Goal: Task Accomplishment & Management: Complete application form

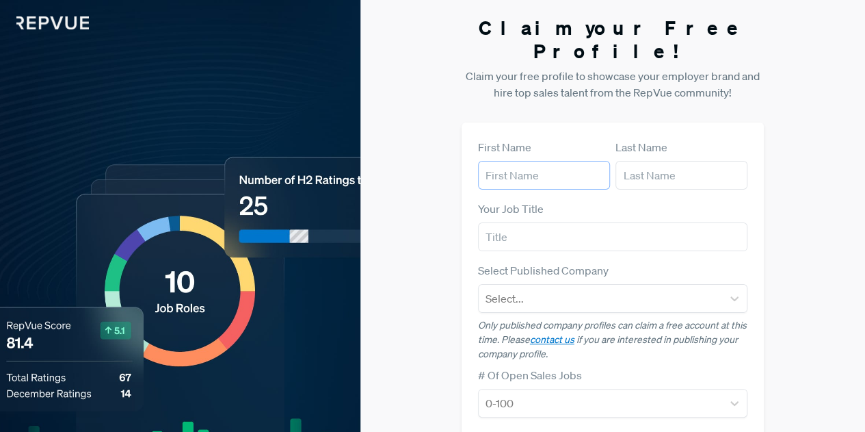
click at [529, 161] on input "text" at bounding box center [544, 175] width 132 height 29
type input "morganne"
click at [635, 161] on input "text" at bounding box center [681, 175] width 132 height 29
type input "[PERSON_NAME]"
click at [585, 222] on input "text" at bounding box center [613, 236] width 270 height 29
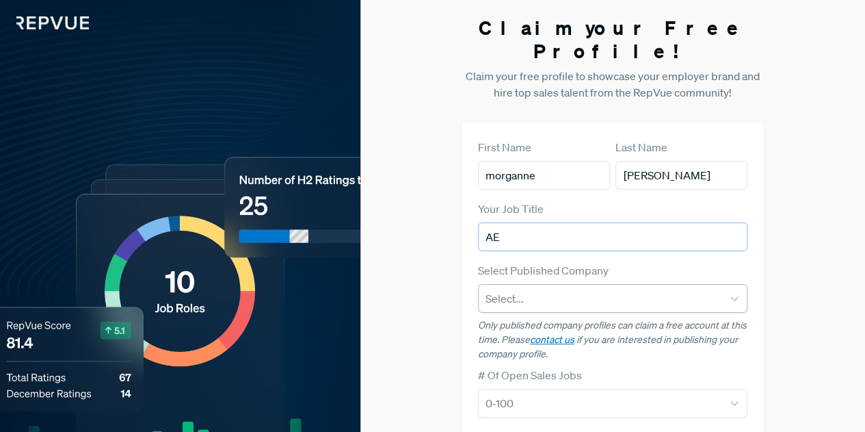
type input "AE"
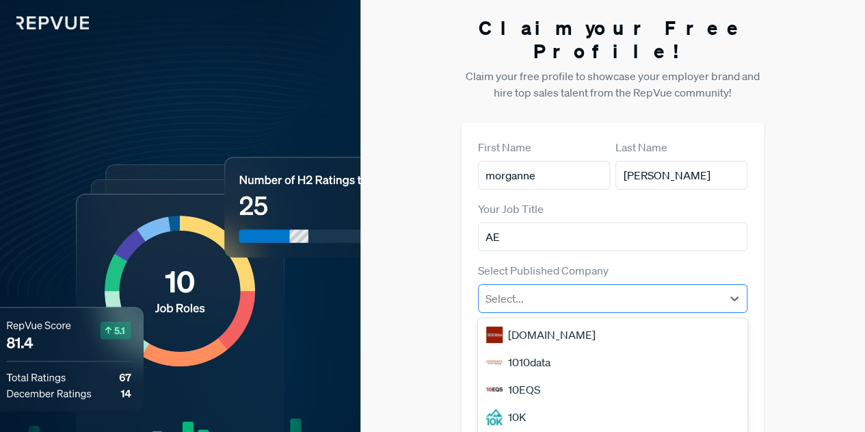
click at [558, 289] on div at bounding box center [601, 298] width 230 height 19
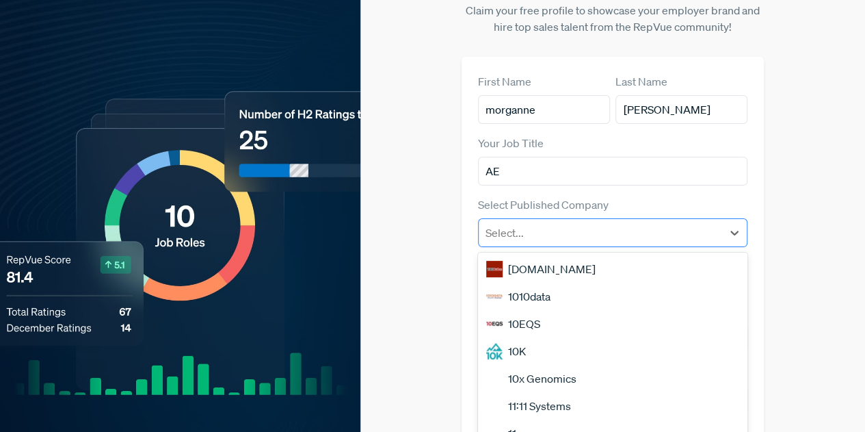
scroll to position [73, 0]
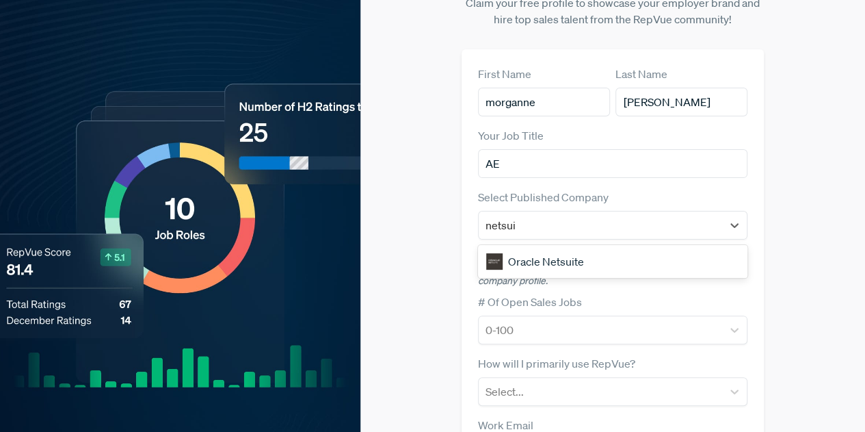
type input "netsui"
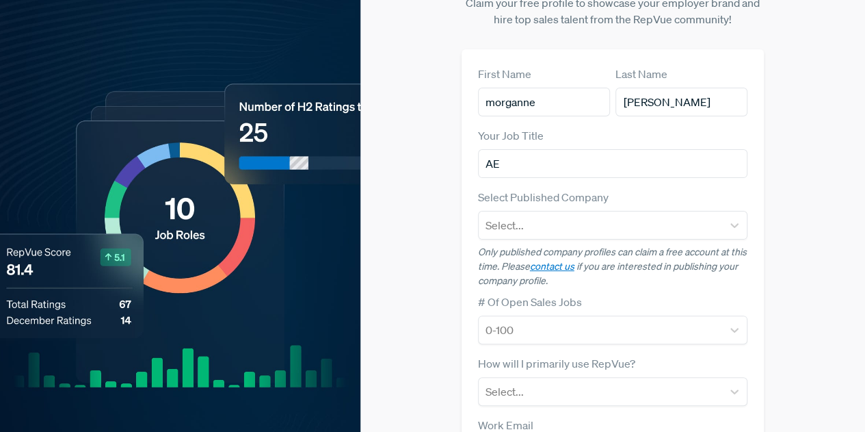
drag, startPoint x: 525, startPoint y: 237, endPoint x: 506, endPoint y: 235, distance: 19.3
click at [506, 245] on p "Only published company profiles can claim a free account at this time. Please c…" at bounding box center [613, 266] width 270 height 43
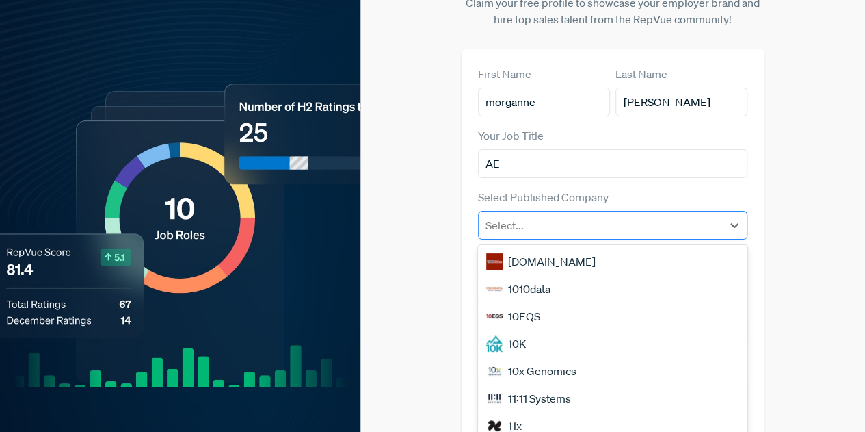
click at [505, 215] on div at bounding box center [601, 224] width 230 height 19
click at [529, 245] on div "[DOMAIN_NAME] 1010data 10EQS 10K 10x Genomics 11:11 Systems 11x 120Water 15Five…" at bounding box center [613, 347] width 270 height 205
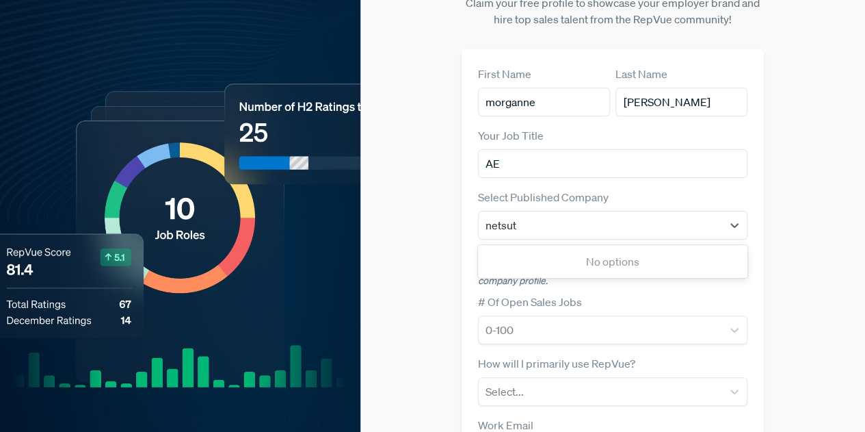
type input "netsu"
click at [541, 248] on div "Oracle Netsuite" at bounding box center [613, 261] width 270 height 27
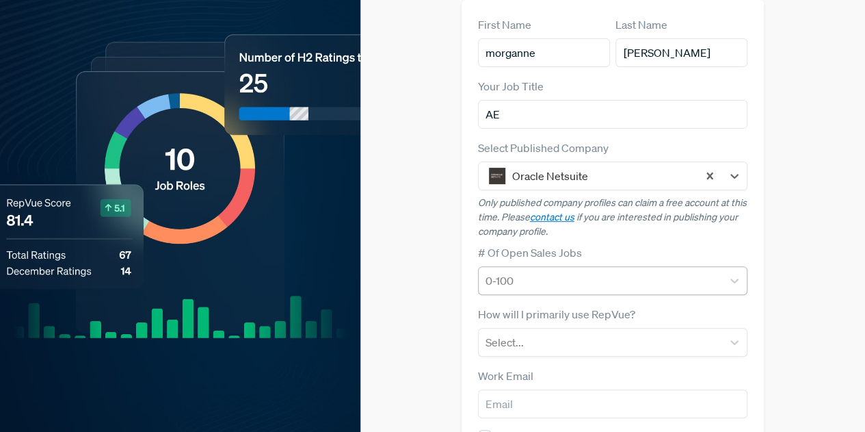
click at [546, 271] on div at bounding box center [601, 280] width 230 height 19
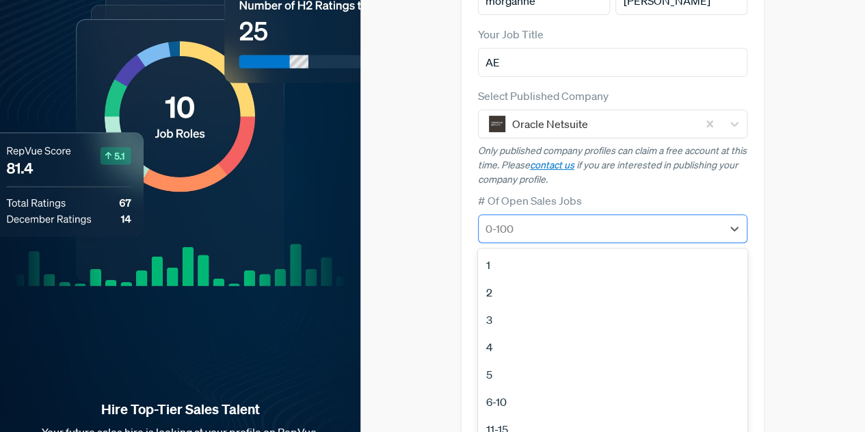
scroll to position [178, 0]
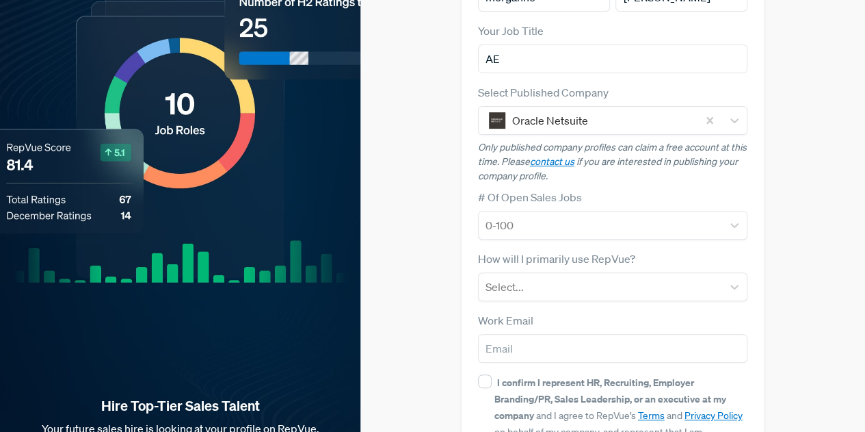
click at [580, 160] on form "First Name [PERSON_NAME] Last Name [PERSON_NAME] Your Job Title AE Select Publi…" at bounding box center [613, 234] width 270 height 547
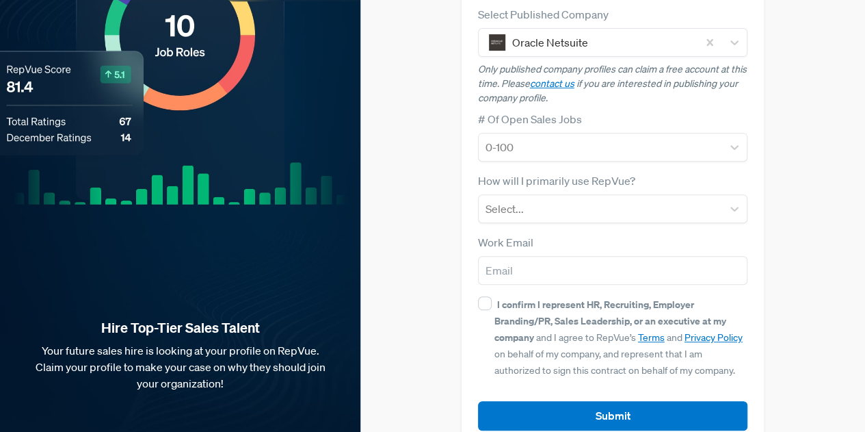
scroll to position [256, 0]
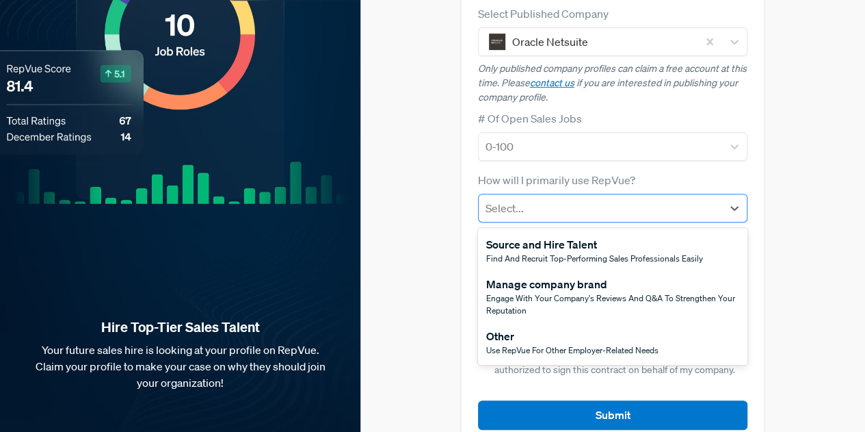
click at [572, 198] on div at bounding box center [601, 207] width 230 height 19
click at [572, 344] on div "Use RepVue for other employer-related needs" at bounding box center [572, 350] width 172 height 12
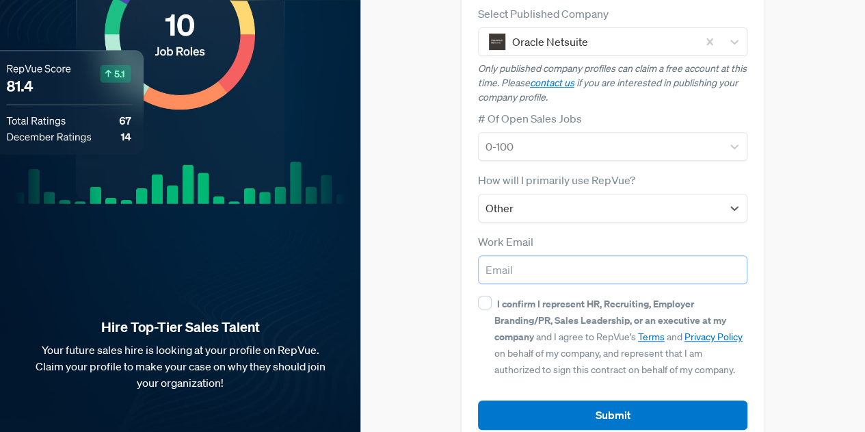
click at [548, 255] on input "email" at bounding box center [613, 269] width 270 height 29
type input "[EMAIL_ADDRESS][PERSON_NAME][DOMAIN_NAME]"
click at [479, 295] on input "I confirm I represent HR, Recruiting, Employer Branding/PR, Sales Leadership, o…" at bounding box center [485, 302] width 14 height 14
checkbox input "true"
click at [599, 255] on input "[EMAIL_ADDRESS][PERSON_NAME][DOMAIN_NAME]" at bounding box center [613, 269] width 270 height 29
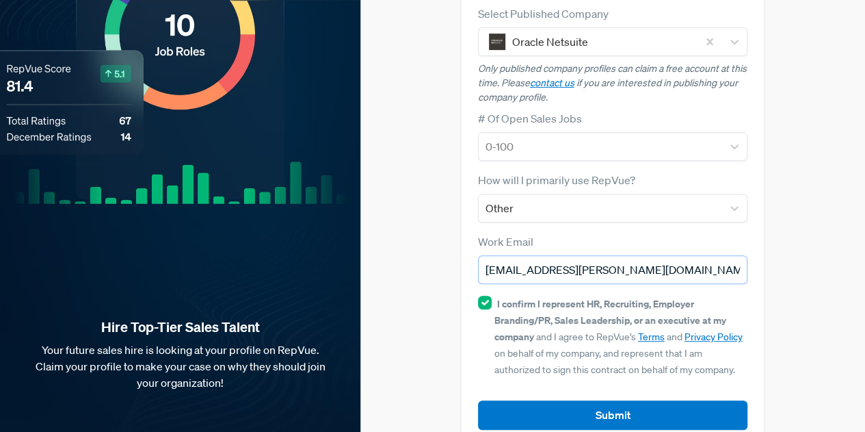
drag, startPoint x: 599, startPoint y: 247, endPoint x: 599, endPoint y: 256, distance: 9.6
click at [599, 256] on input "[EMAIL_ADDRESS][PERSON_NAME][DOMAIN_NAME]" at bounding box center [613, 269] width 270 height 29
drag, startPoint x: 636, startPoint y: 241, endPoint x: 534, endPoint y: 246, distance: 102.0
click at [534, 255] on input "[EMAIL_ADDRESS][PERSON_NAME][DOMAIN_NAME]" at bounding box center [613, 269] width 270 height 29
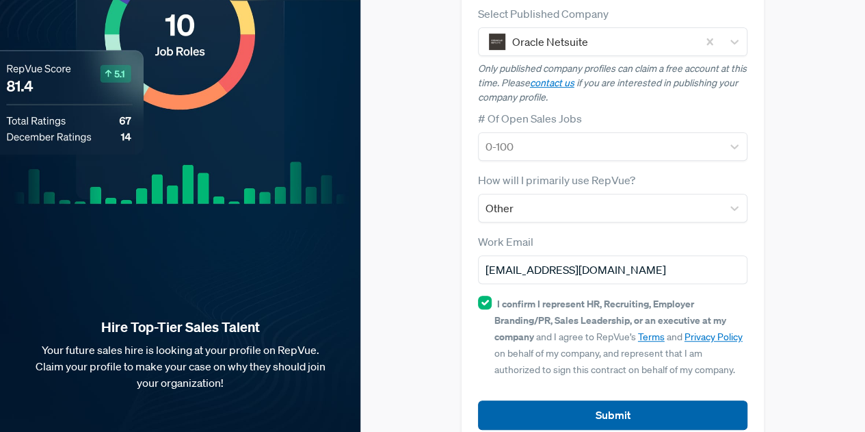
click at [585, 400] on button "Submit" at bounding box center [613, 414] width 270 height 29
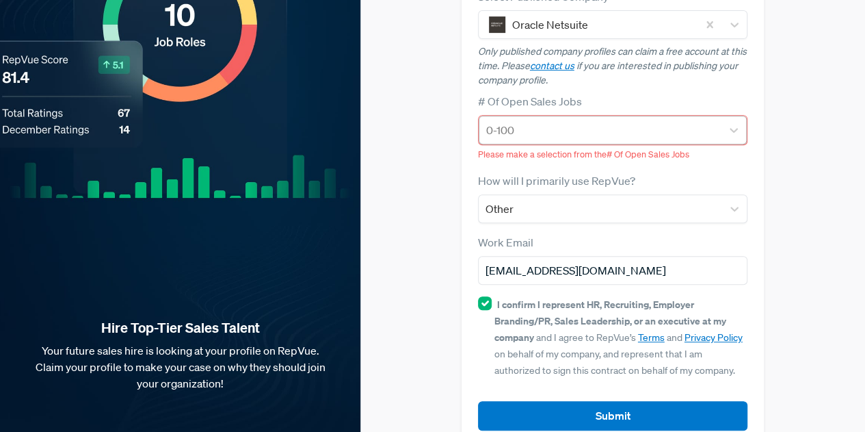
click at [540, 120] on div at bounding box center [600, 129] width 229 height 19
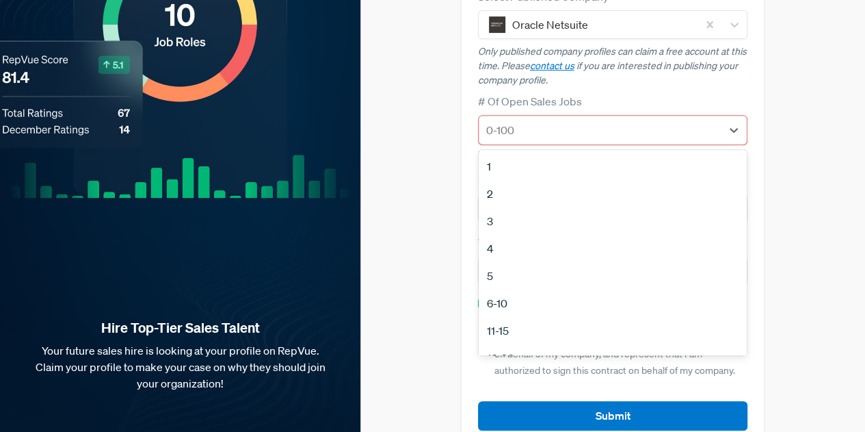
click at [502, 153] on div "1" at bounding box center [613, 166] width 269 height 27
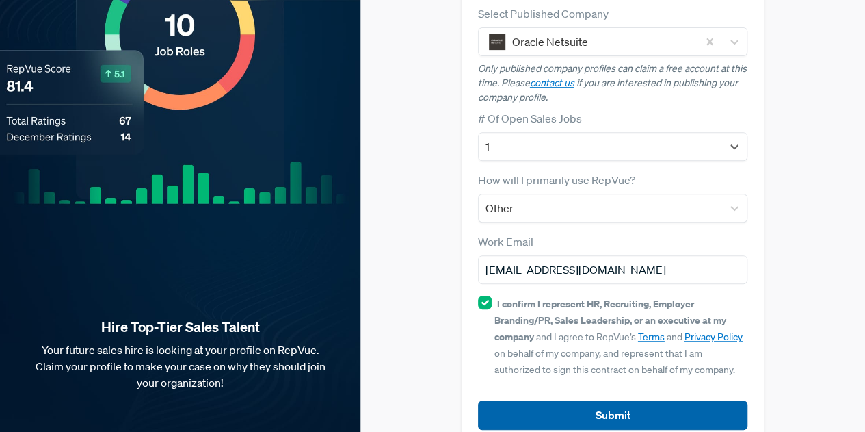
click at [585, 400] on button "Submit" at bounding box center [613, 414] width 270 height 29
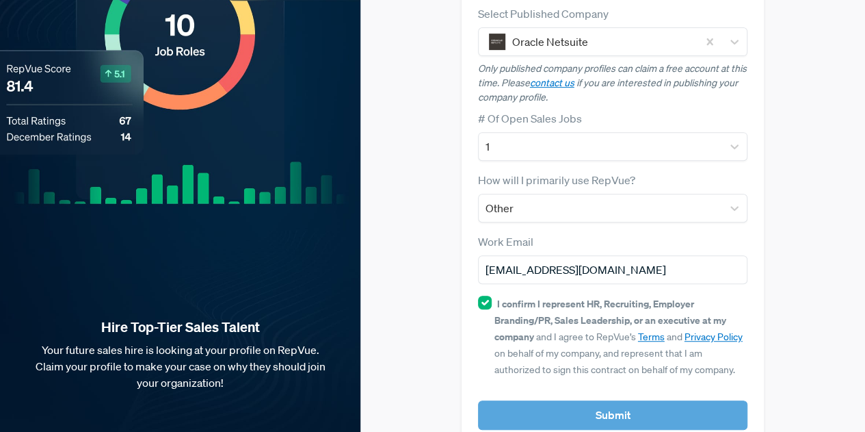
scroll to position [273, 0]
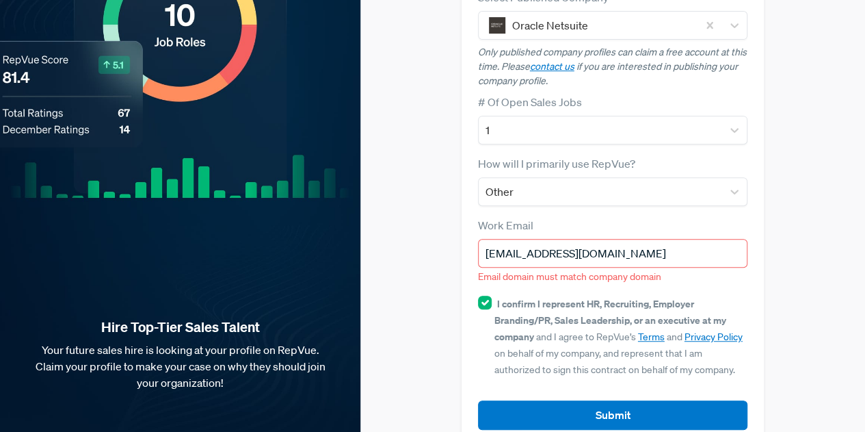
click at [561, 239] on input "[EMAIL_ADDRESS][DOMAIN_NAME]" at bounding box center [613, 253] width 270 height 29
drag, startPoint x: 641, startPoint y: 235, endPoint x: 551, endPoint y: 235, distance: 91.0
click at [551, 239] on input "[EMAIL_ADDRESS][DOMAIN_NAME]" at bounding box center [613, 253] width 270 height 29
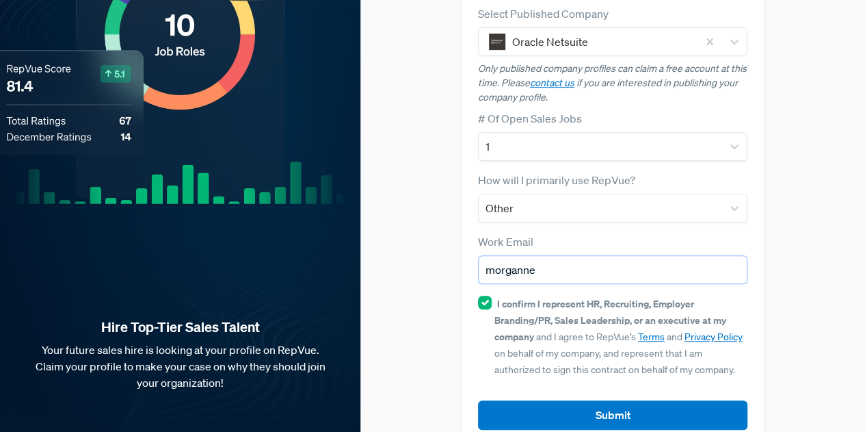
type input "[EMAIL_ADDRESS][PERSON_NAME][DOMAIN_NAME]"
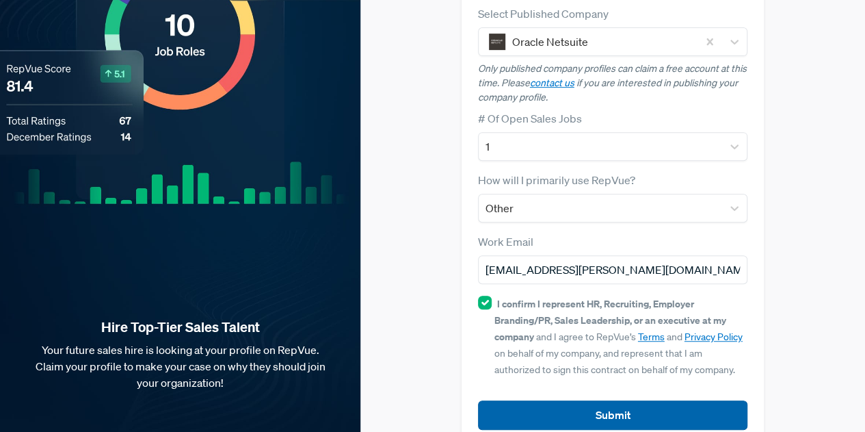
click at [598, 400] on button "Submit" at bounding box center [613, 414] width 270 height 29
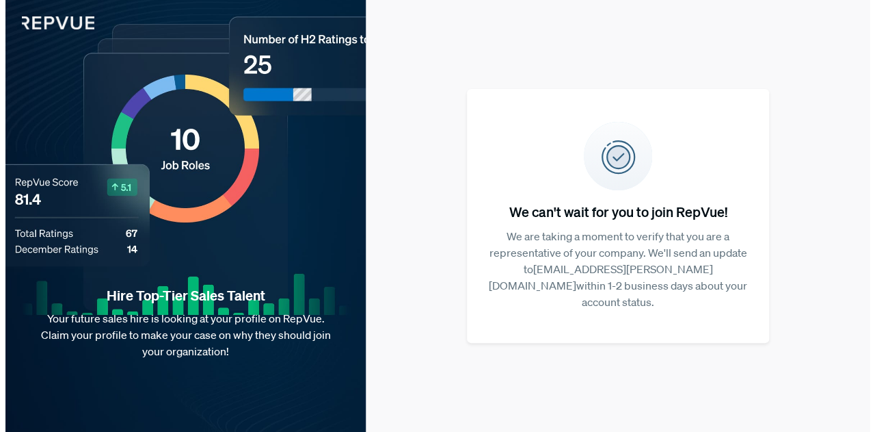
scroll to position [0, 0]
